Goal: Transaction & Acquisition: Purchase product/service

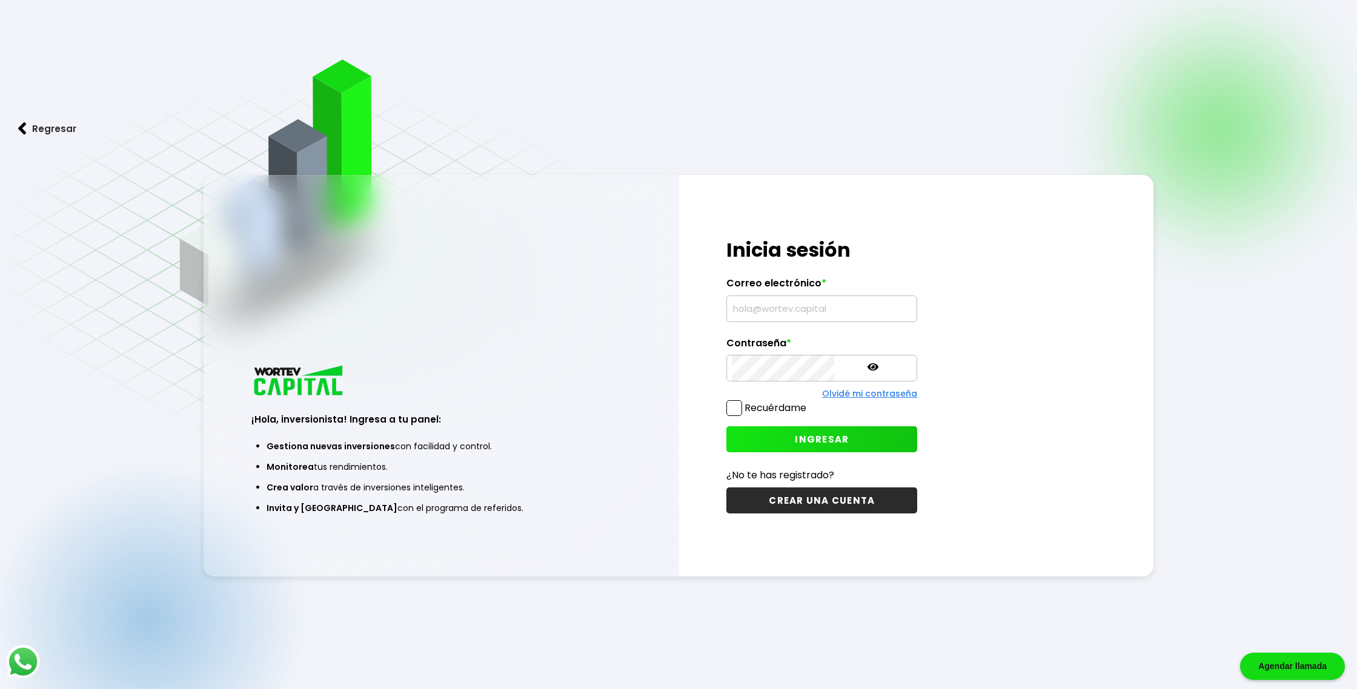
type input "[EMAIL_ADDRESS][DOMAIN_NAME]"
click at [749, 416] on div "Recuérdame" at bounding box center [766, 410] width 80 height 21
click at [735, 413] on span at bounding box center [734, 408] width 16 height 16
click at [809, 402] on input "Recuérdame" at bounding box center [809, 402] width 0 height 0
click at [768, 430] on button "INGRESAR" at bounding box center [821, 439] width 191 height 26
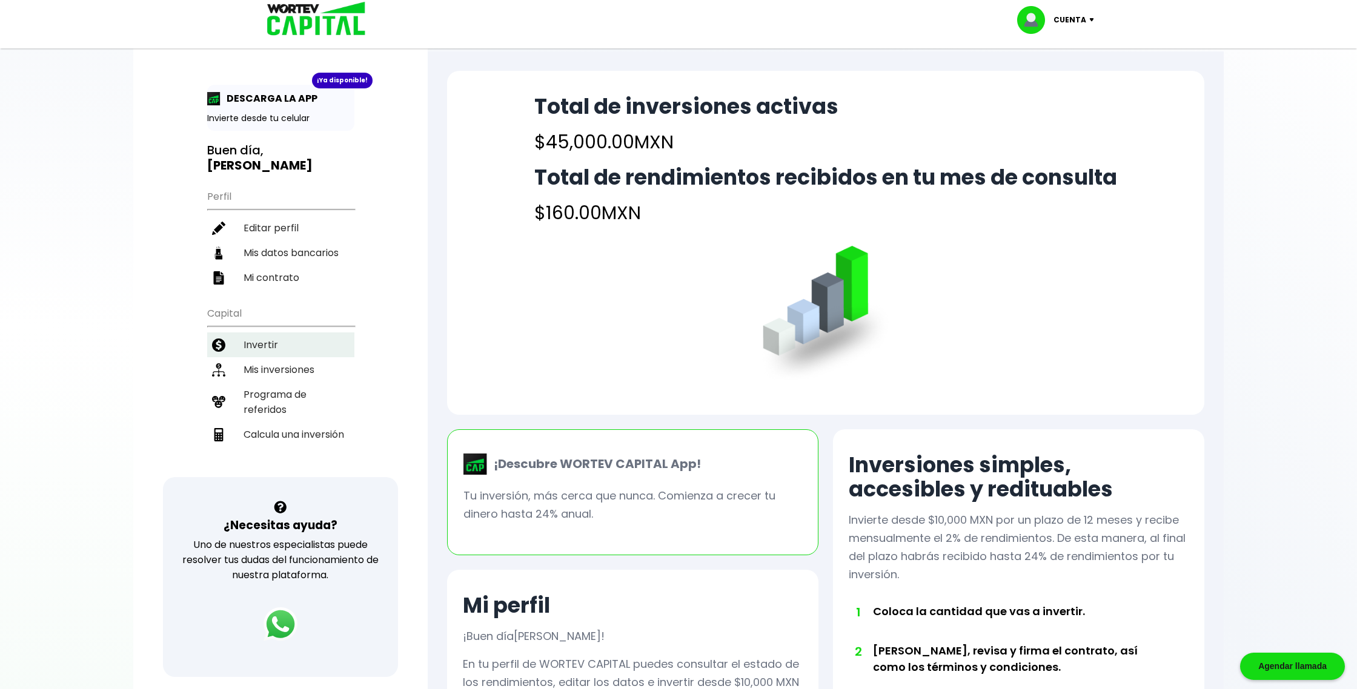
click at [294, 333] on li "Invertir" at bounding box center [280, 345] width 147 height 25
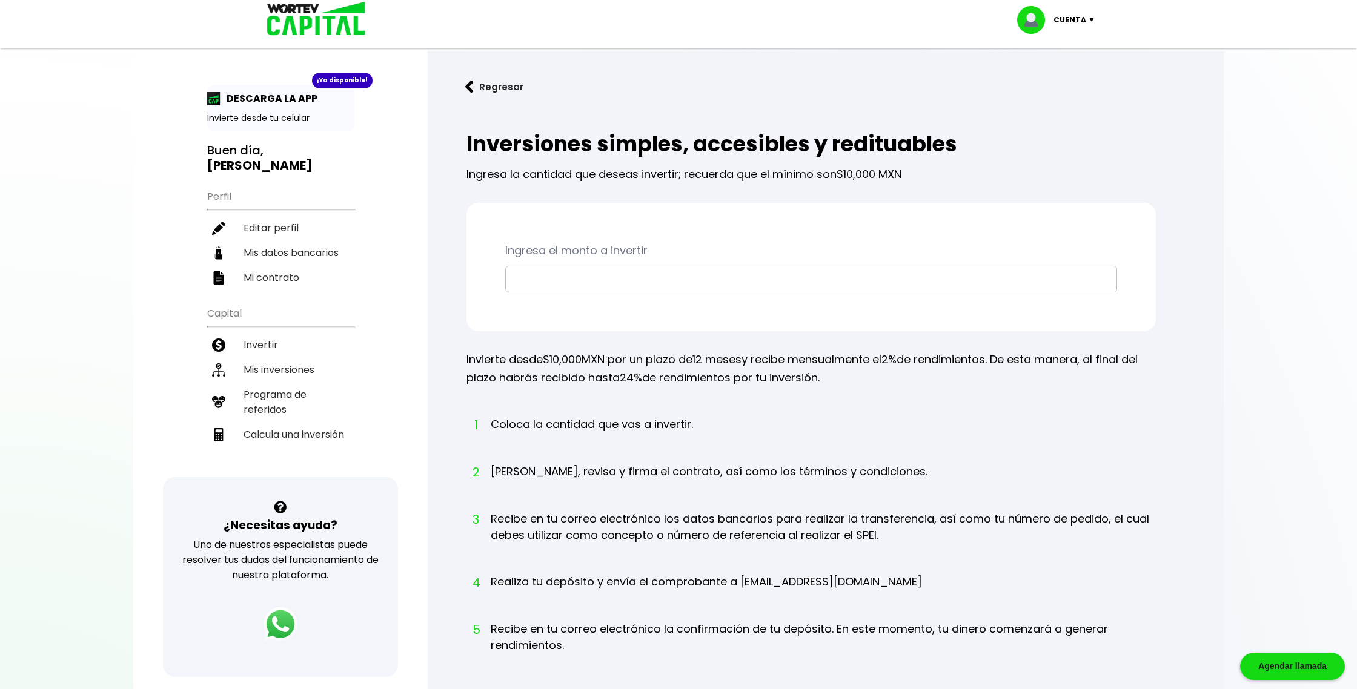
click at [614, 268] on input "text" at bounding box center [811, 279] width 601 height 25
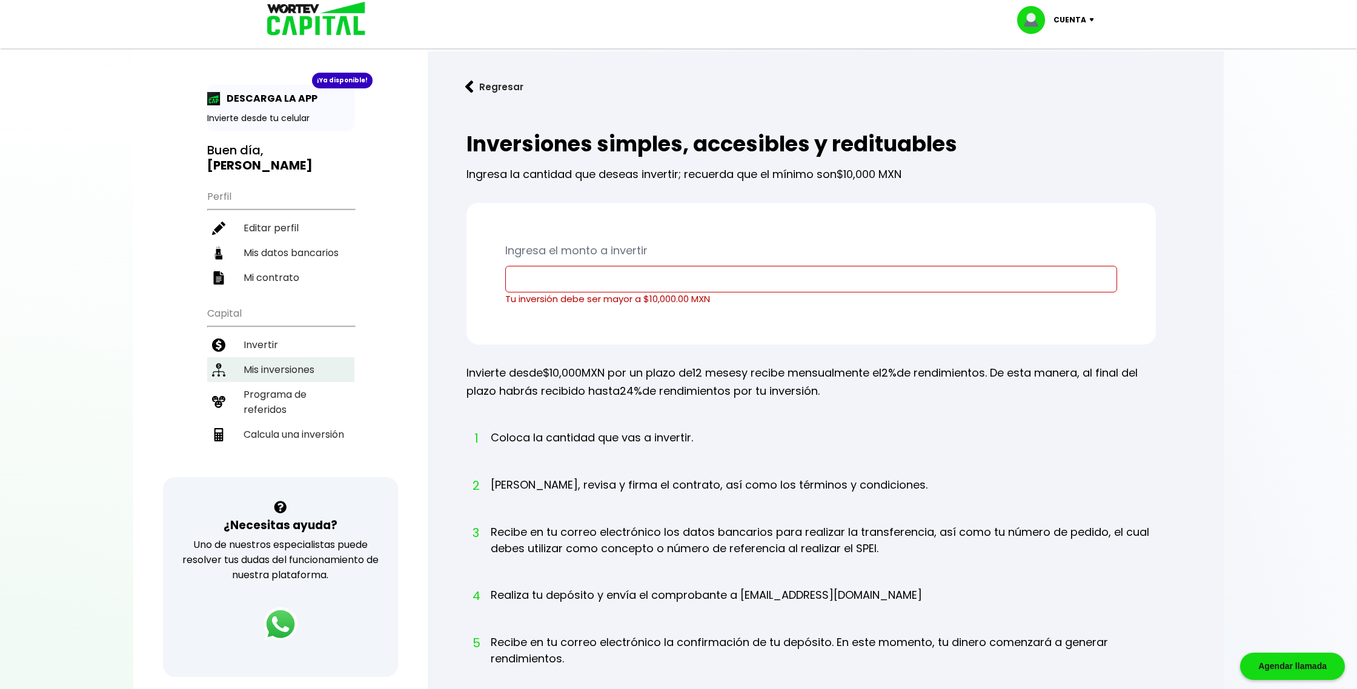
click at [290, 360] on li "Mis inversiones" at bounding box center [280, 369] width 147 height 25
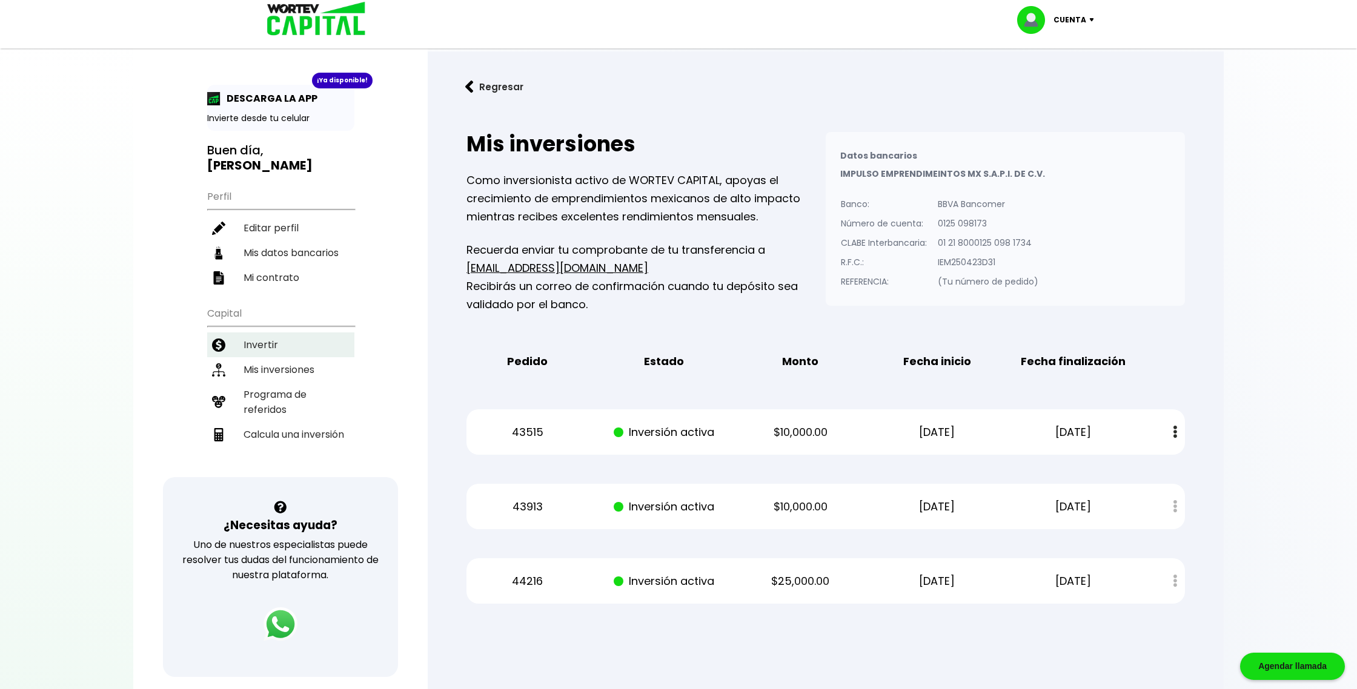
click at [333, 343] on li "Invertir" at bounding box center [280, 345] width 147 height 25
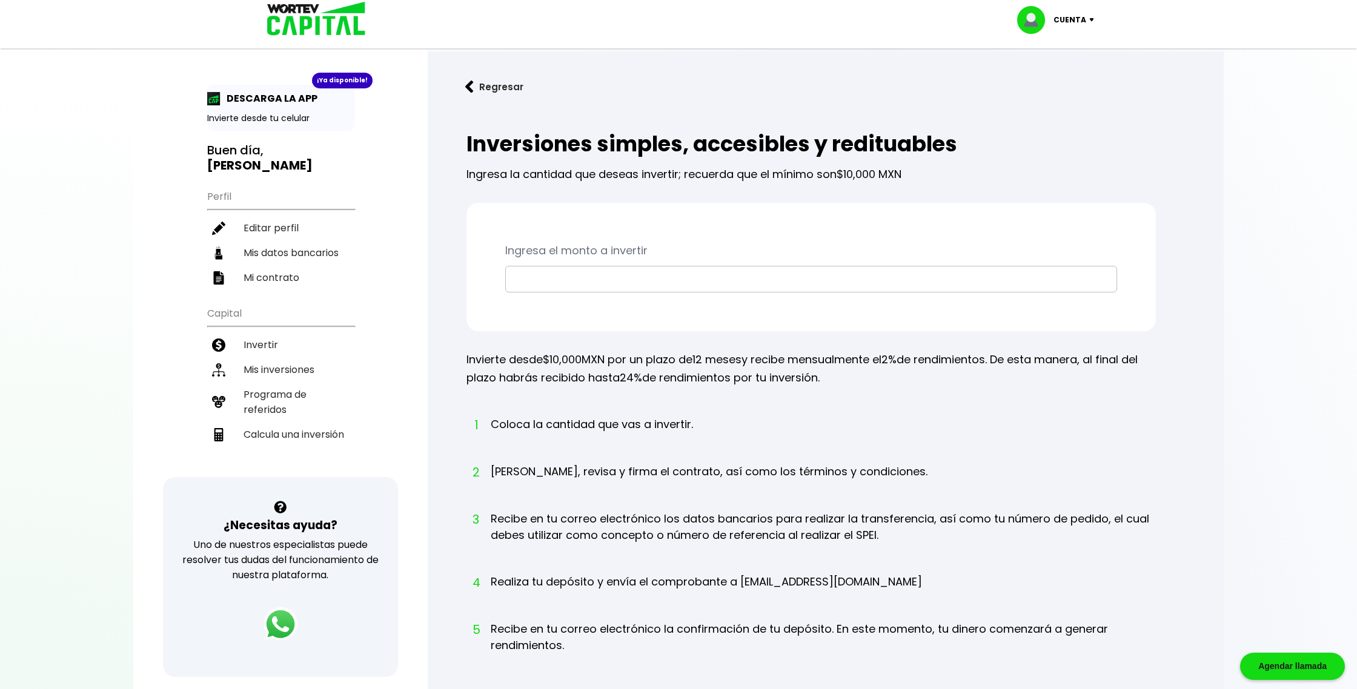
click at [603, 277] on input "text" at bounding box center [811, 279] width 601 height 25
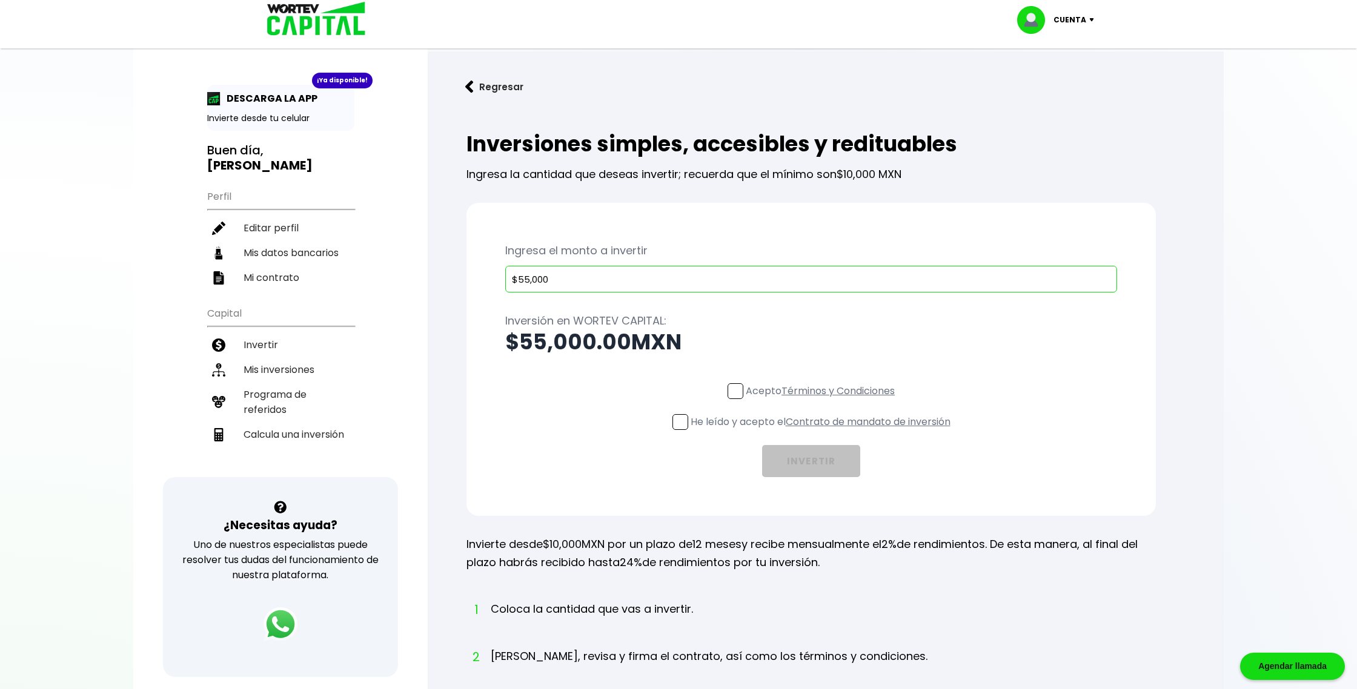
type input "$55,000"
click at [662, 430] on div "Acepto Términos y Condiciones He leído y acepto el Contrato de mandato de inver…" at bounding box center [811, 430] width 612 height 94
drag, startPoint x: 670, startPoint y: 423, endPoint x: 675, endPoint y: 419, distance: 6.4
click at [672, 423] on span at bounding box center [680, 422] width 16 height 16
click at [823, 431] on input "He leído y acepto el Contrato de mandato de inversión" at bounding box center [823, 431] width 0 height 0
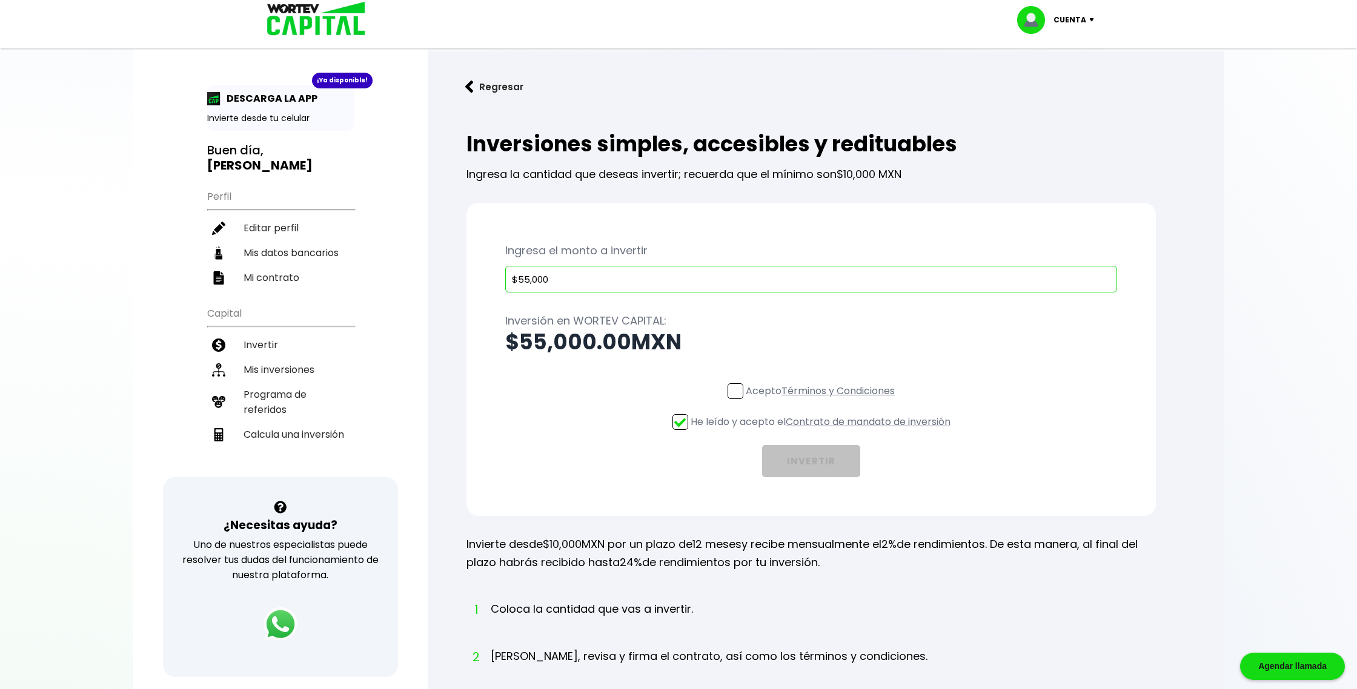
click at [741, 391] on label "Acepto Términos y Condiciones" at bounding box center [811, 390] width 167 height 15
click at [823, 400] on input "Acepto Términos y Condiciones" at bounding box center [823, 400] width 0 height 0
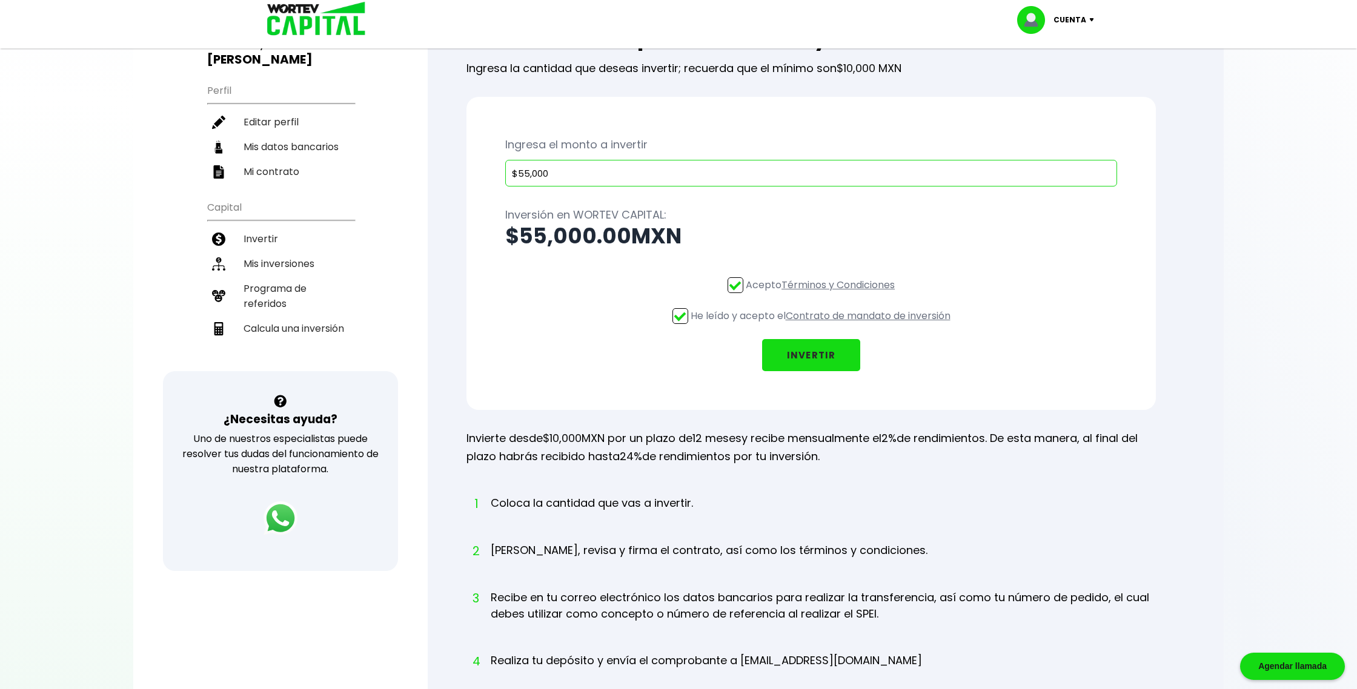
scroll to position [109, 0]
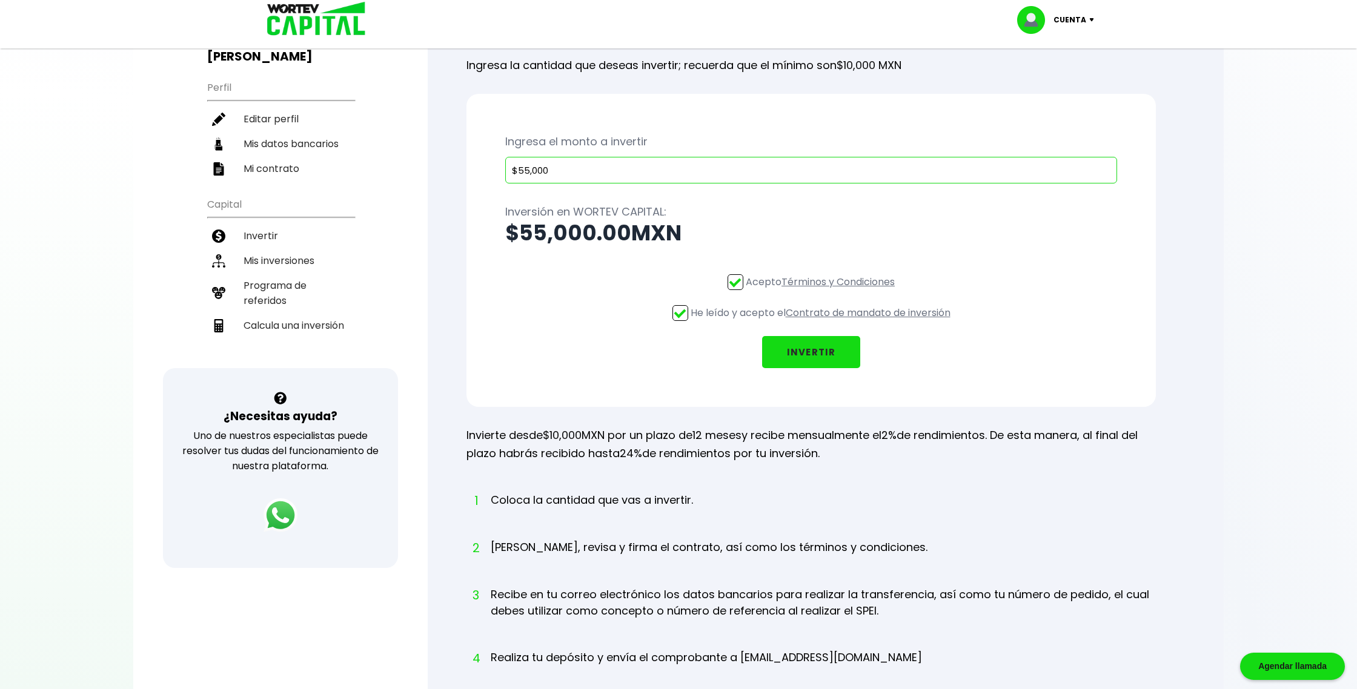
click at [820, 359] on button "INVERTIR" at bounding box center [811, 352] width 98 height 32
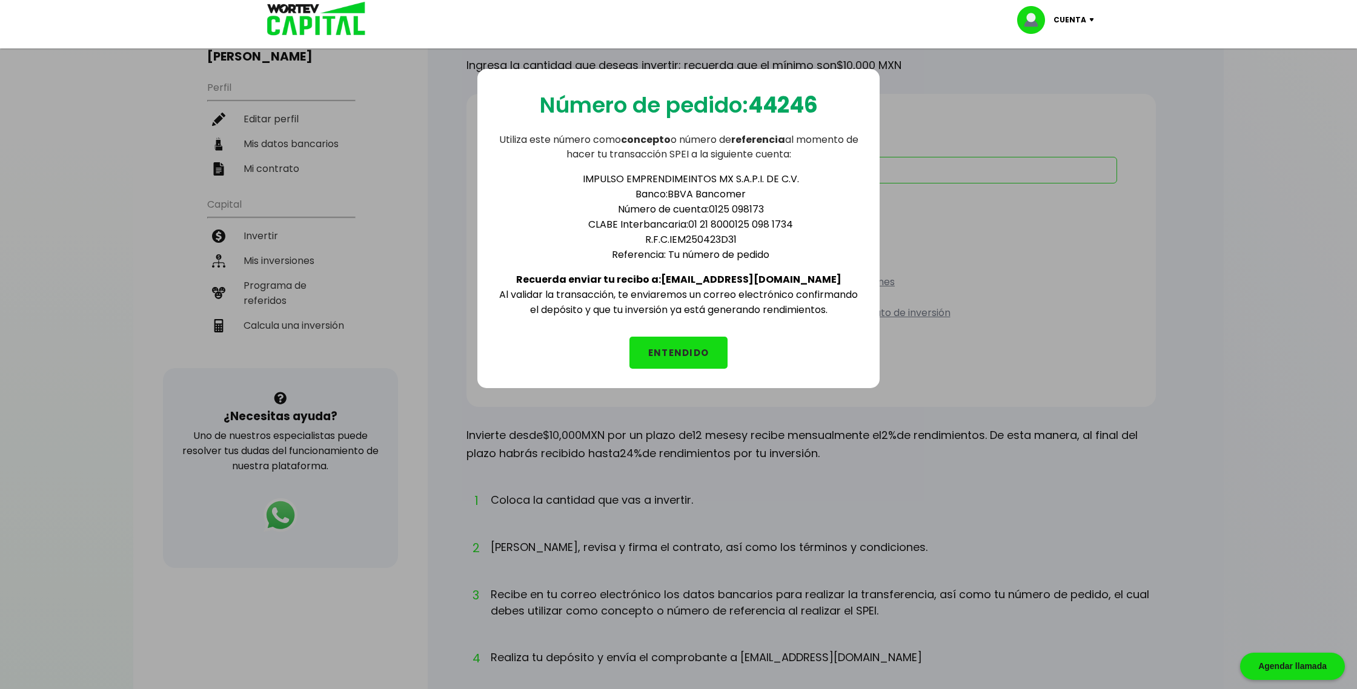
scroll to position [116, 0]
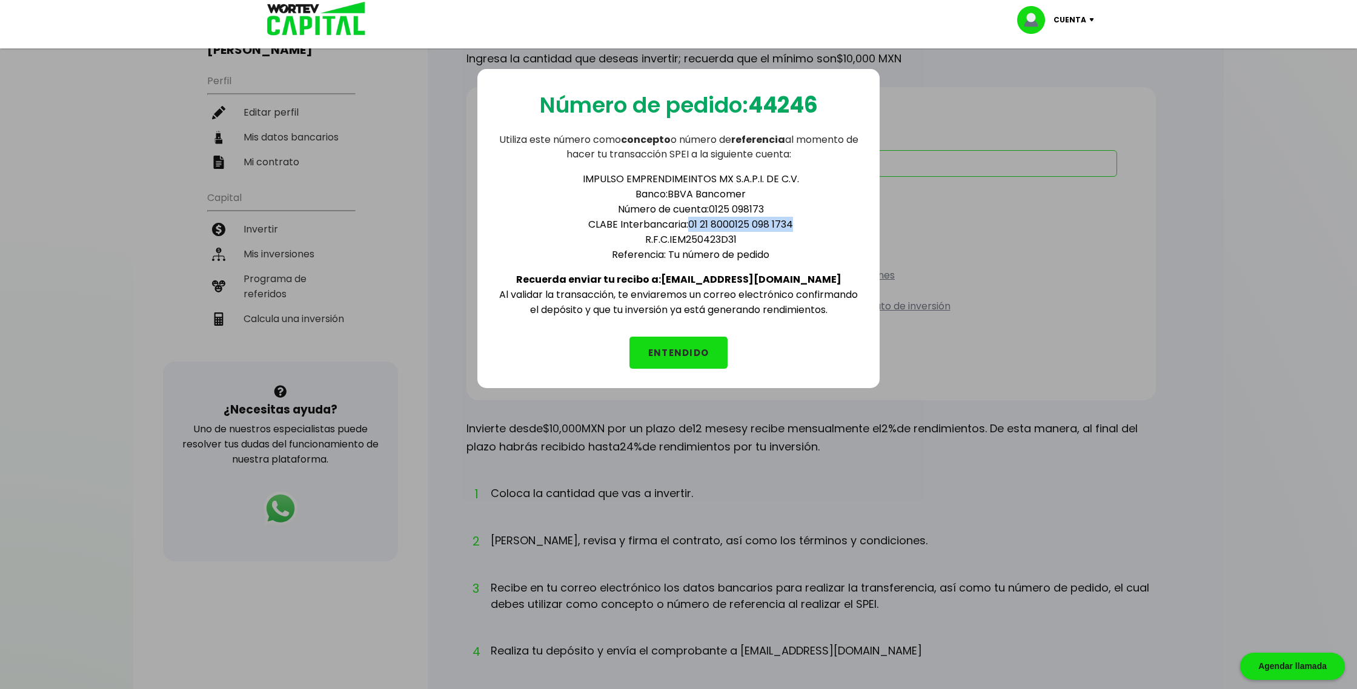
drag, startPoint x: 795, startPoint y: 222, endPoint x: 697, endPoint y: 224, distance: 98.2
click at [689, 226] on li "CLABE Interbancaria: 01 21 8000125 098 1734" at bounding box center [690, 224] width 339 height 15
copy li "01 21 8000125 098 1734"
click at [660, 344] on button "ENTENDIDO" at bounding box center [678, 353] width 98 height 32
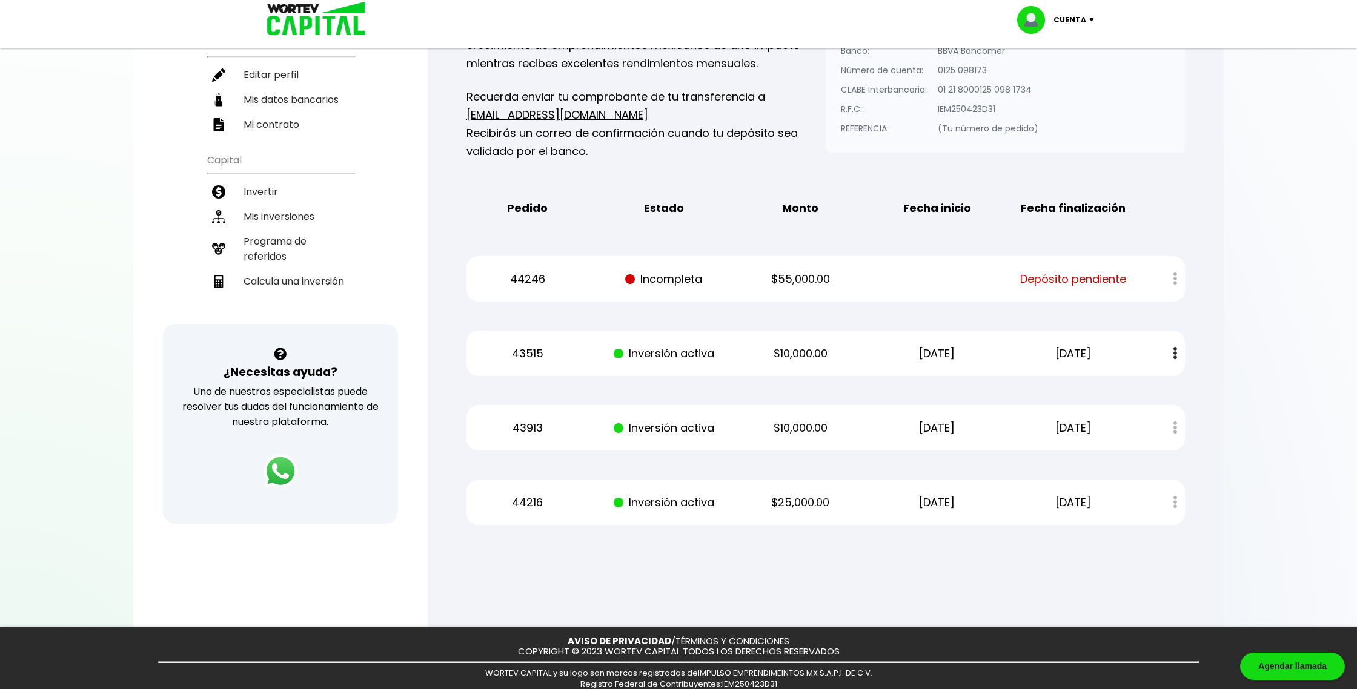
scroll to position [154, 0]
click at [524, 277] on p "44246" at bounding box center [527, 279] width 115 height 18
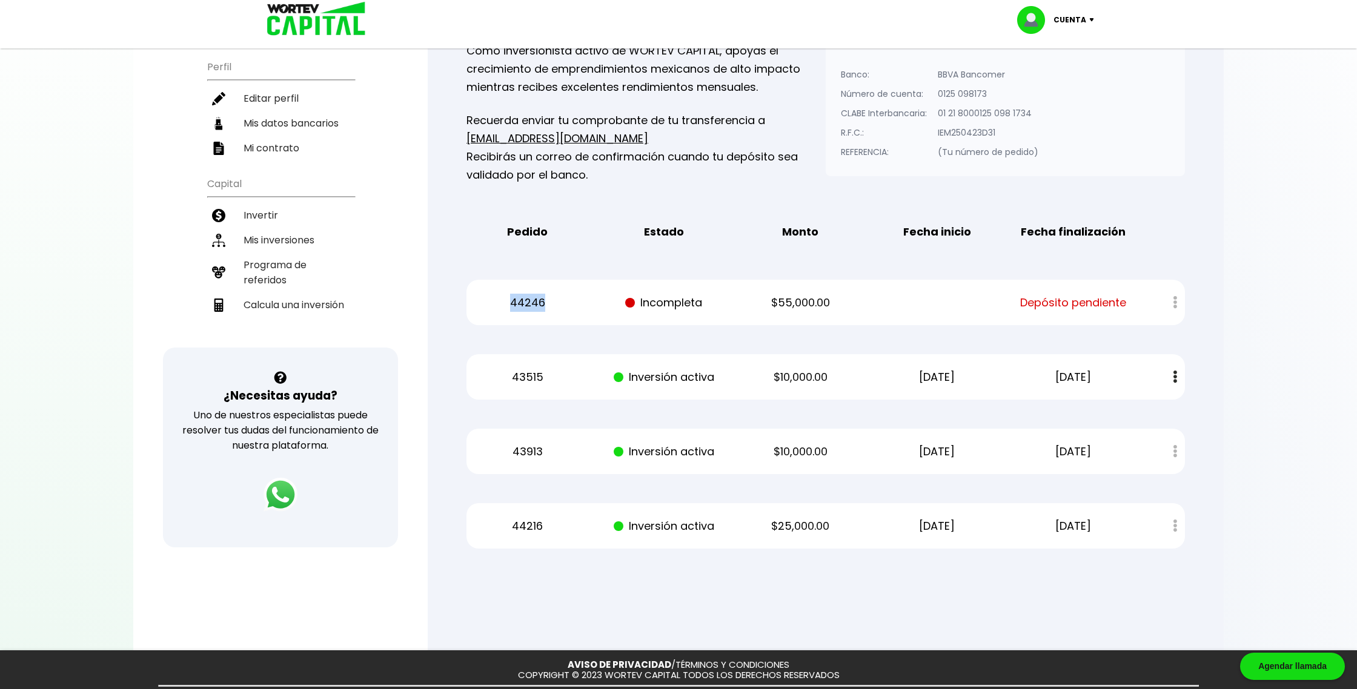
scroll to position [181, 0]
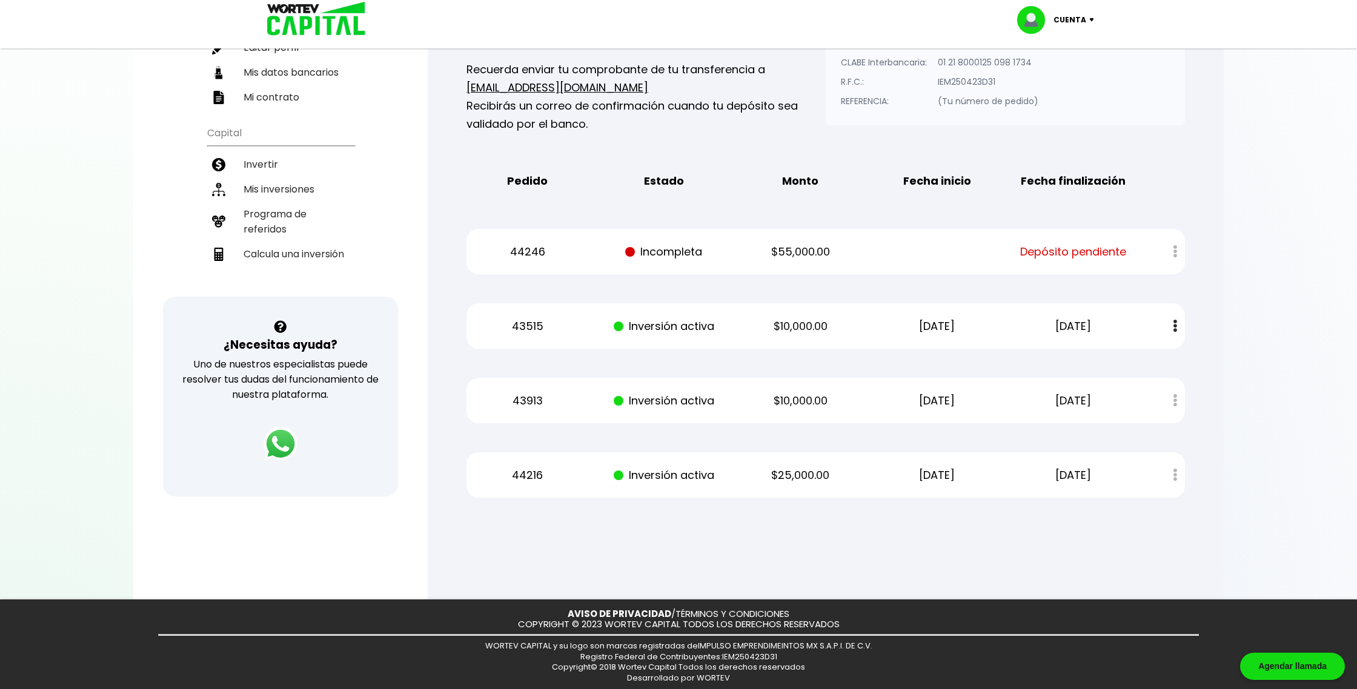
click at [552, 144] on div "Mis inversiones Como inversionista activo de WORTEV CAPITAL, apoyas el crecimie…" at bounding box center [825, 224] width 757 height 585
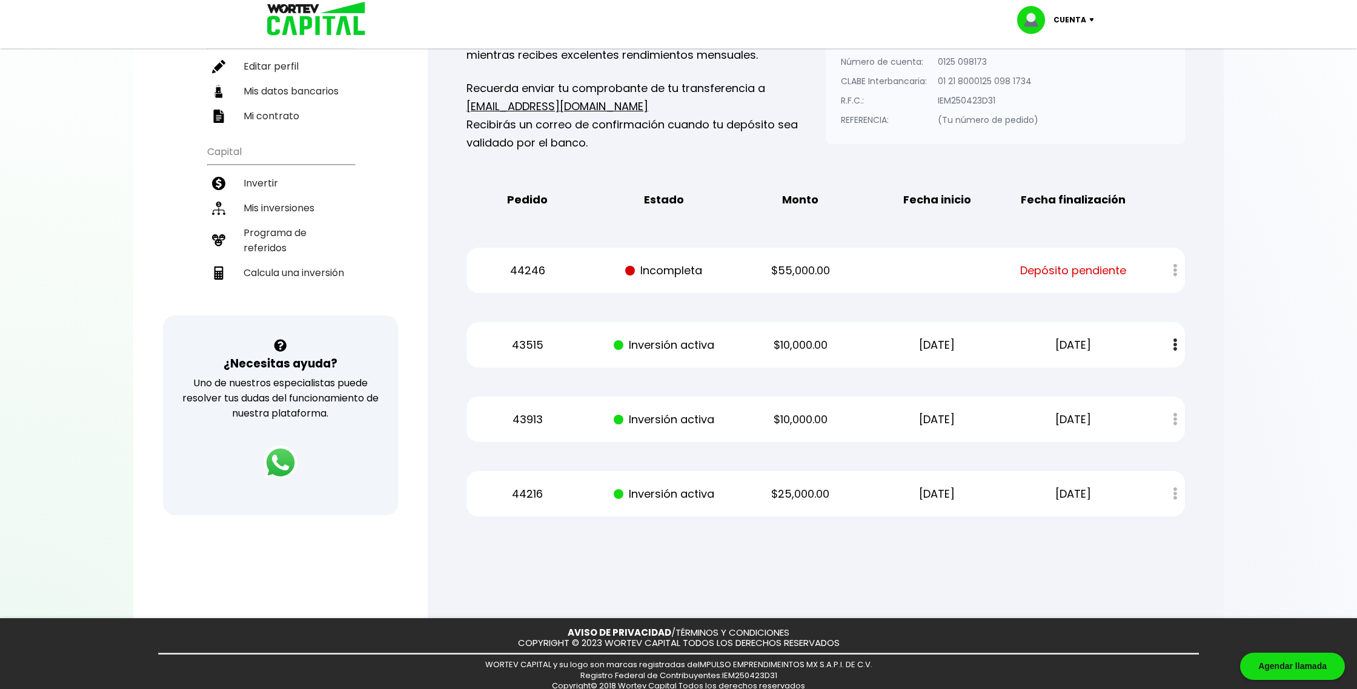
scroll to position [134, 0]
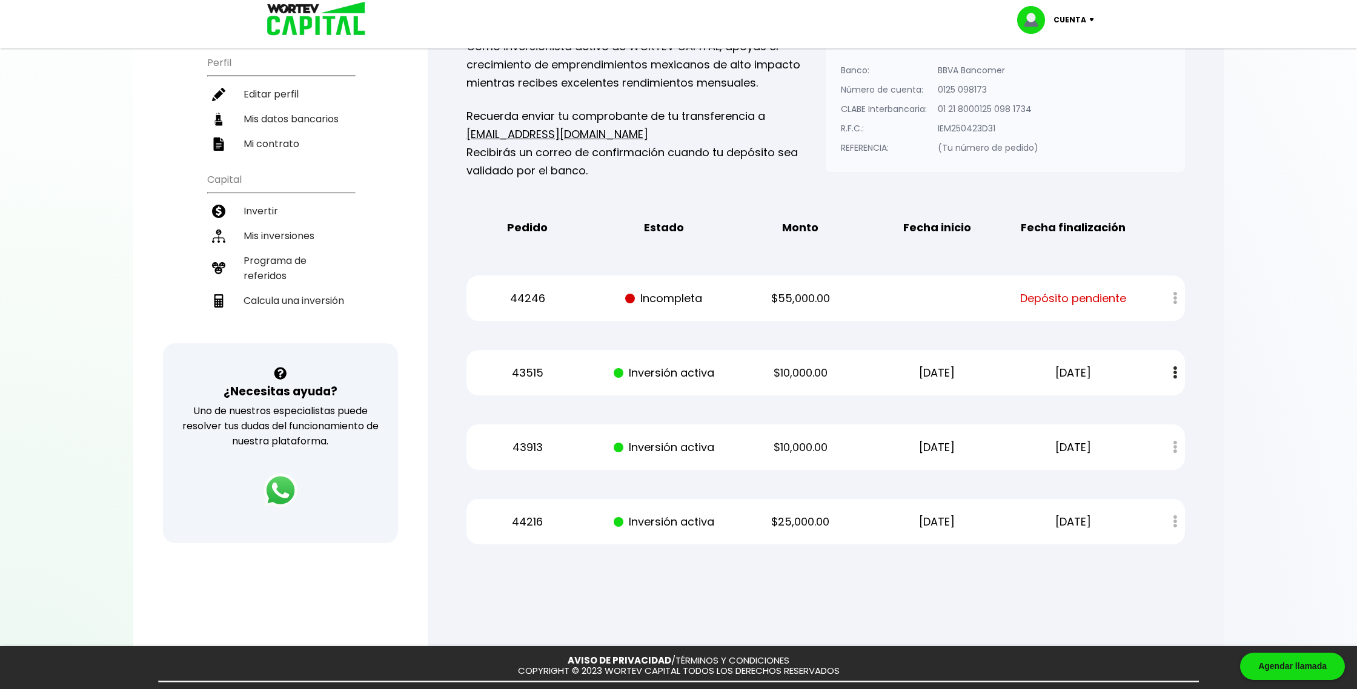
click at [1092, 22] on div "Cuenta" at bounding box center [1059, 20] width 85 height 28
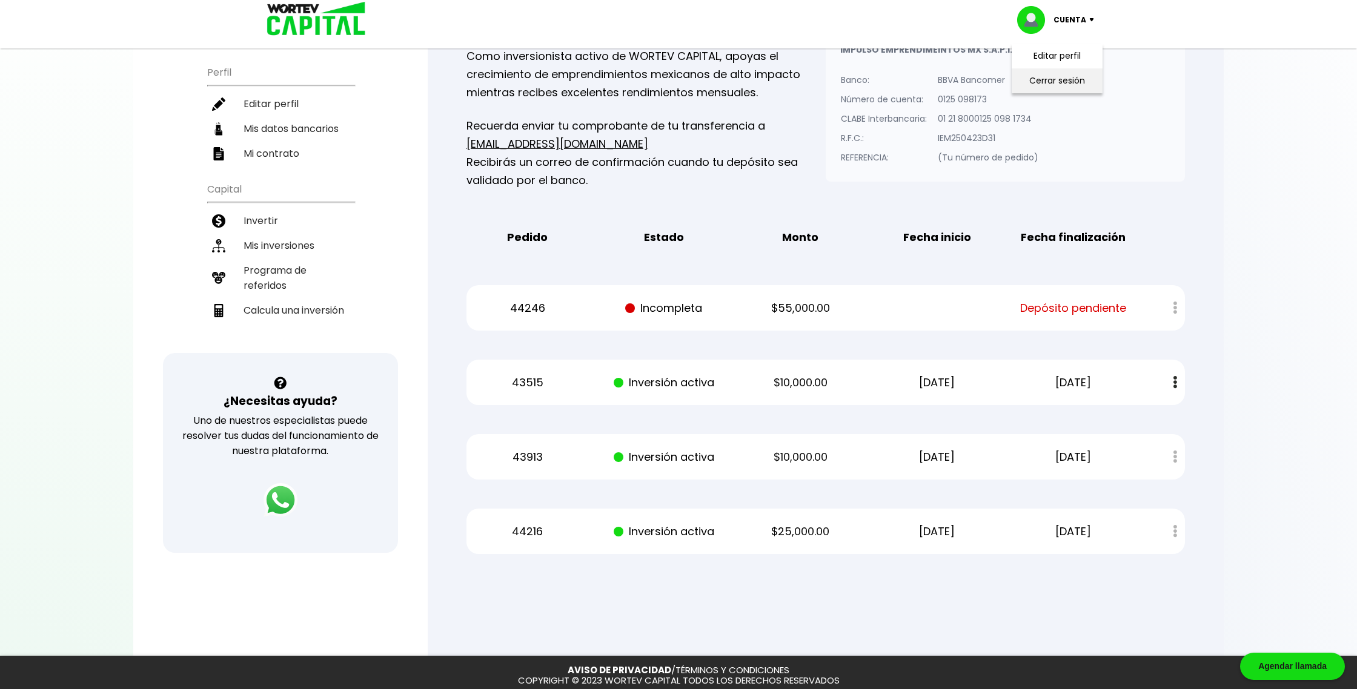
click at [1049, 78] on li "Cerrar sesión" at bounding box center [1057, 80] width 97 height 25
